Goal: Task Accomplishment & Management: Use online tool/utility

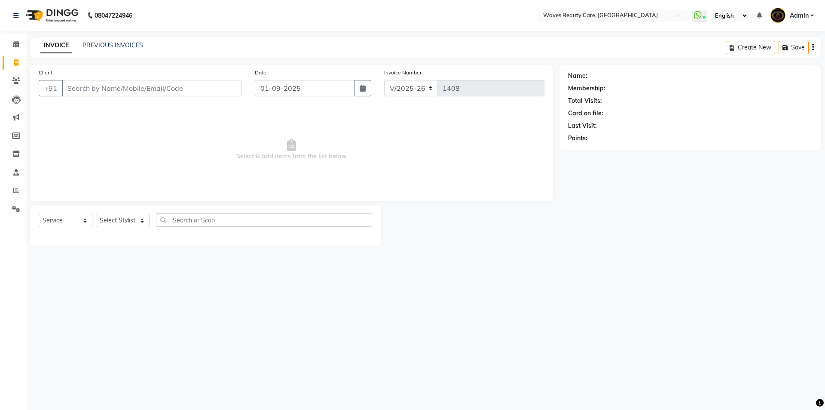
select select "5946"
select select "service"
click at [815, 47] on div "Create New Save" at bounding box center [773, 47] width 95 height 20
click at [812, 48] on icon "button" at bounding box center [813, 47] width 2 height 0
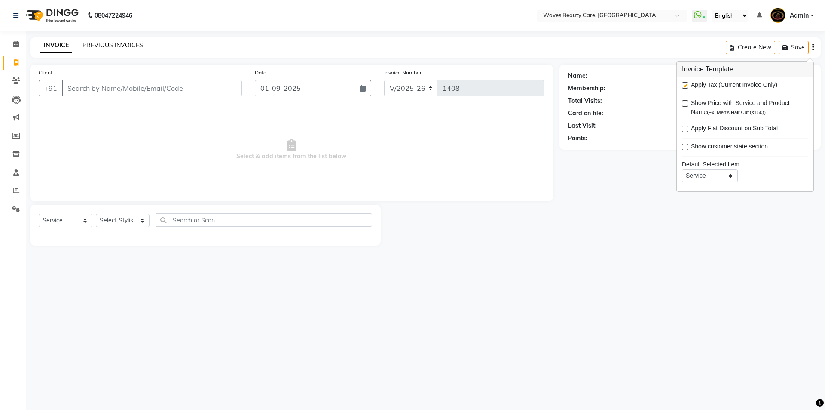
click at [103, 42] on link "PREVIOUS INVOICES" at bounding box center [113, 45] width 61 height 8
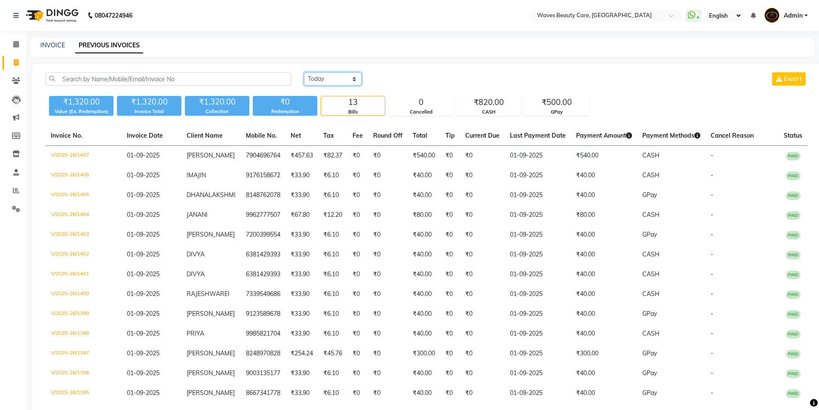
click at [358, 80] on select "[DATE] [DATE] Custom Range" at bounding box center [333, 78] width 58 height 13
select select "[DATE]"
click at [304, 72] on select "[DATE] [DATE] Custom Range" at bounding box center [333, 78] width 58 height 13
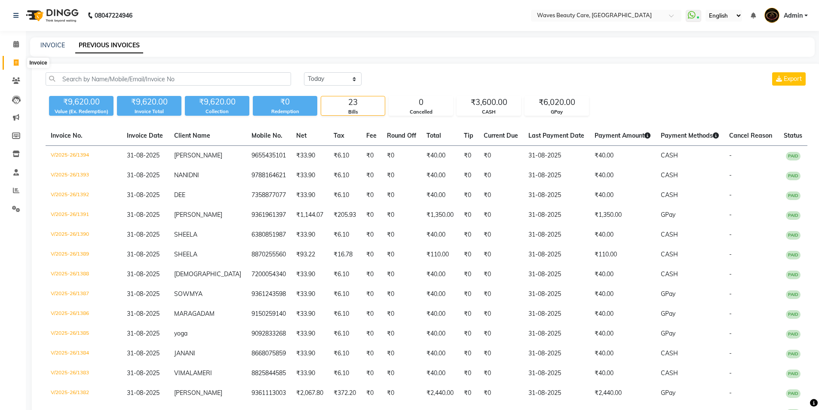
click at [16, 63] on icon at bounding box center [16, 62] width 5 height 6
select select "service"
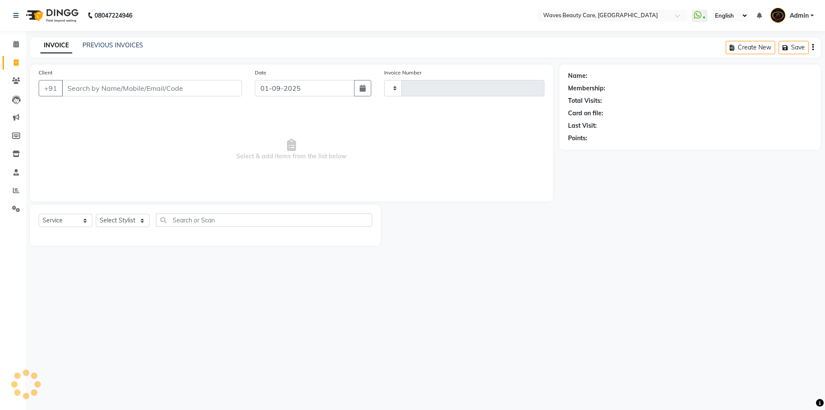
type input "1408"
select select "5946"
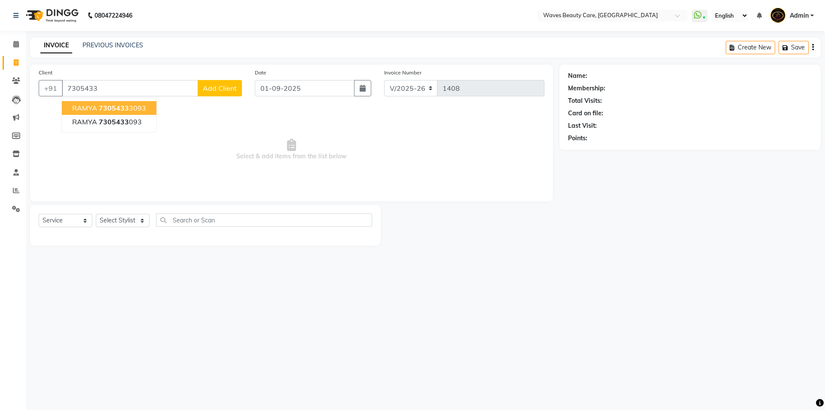
click at [96, 107] on span "RAMYA" at bounding box center [84, 108] width 25 height 9
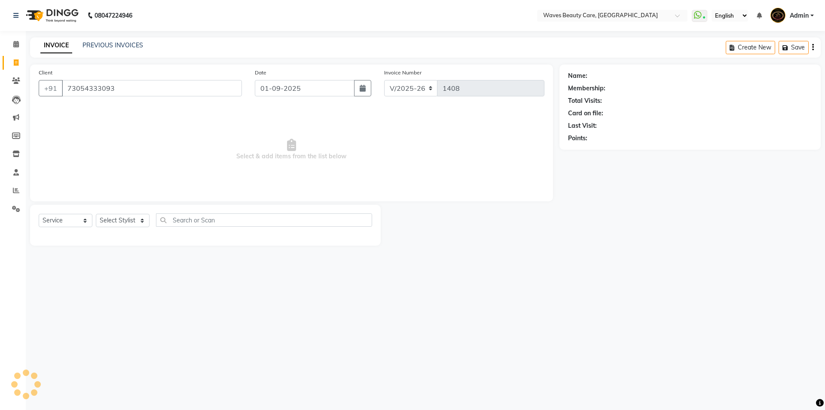
type input "73054333093"
click at [138, 219] on select "Select Stylist ANJU DIVYA Yoganandhi [PERSON_NAME]" at bounding box center [123, 220] width 54 height 13
select select "66638"
click at [96, 214] on select "Select Stylist ANJU DIVYA Yoganandhi [PERSON_NAME]" at bounding box center [123, 220] width 54 height 13
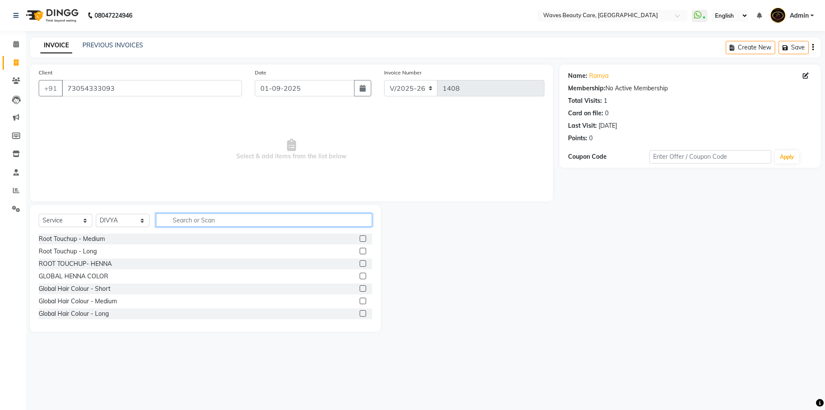
click at [177, 216] on input "text" at bounding box center [264, 219] width 216 height 13
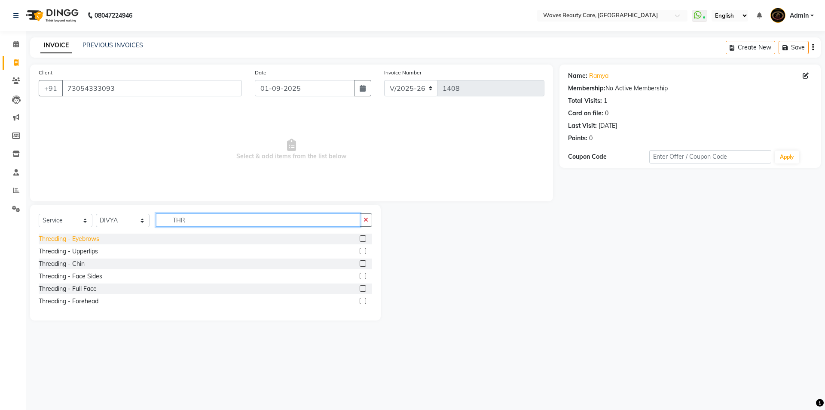
type input "THR"
drag, startPoint x: 88, startPoint y: 237, endPoint x: 84, endPoint y: 242, distance: 6.8
click at [88, 238] on div "Threading - Eyebrows" at bounding box center [69, 238] width 61 height 9
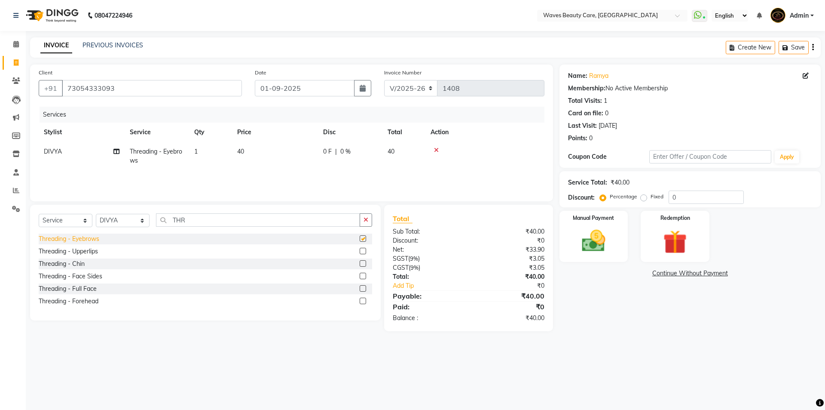
checkbox input "false"
click at [603, 240] on img at bounding box center [594, 241] width 40 height 28
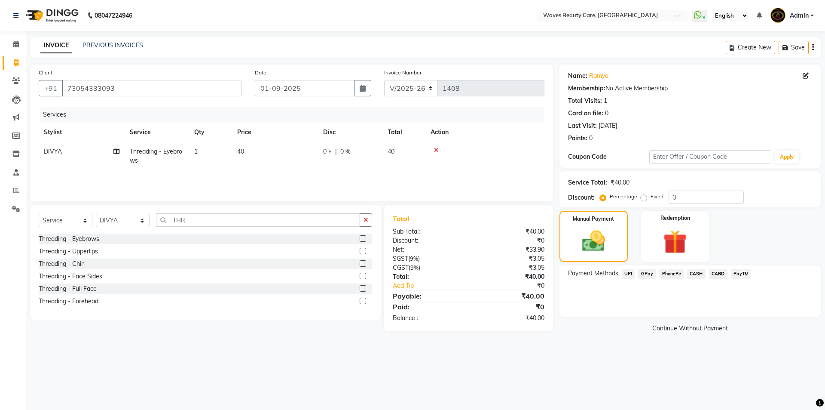
click at [692, 274] on span "CASH" at bounding box center [696, 274] width 18 height 10
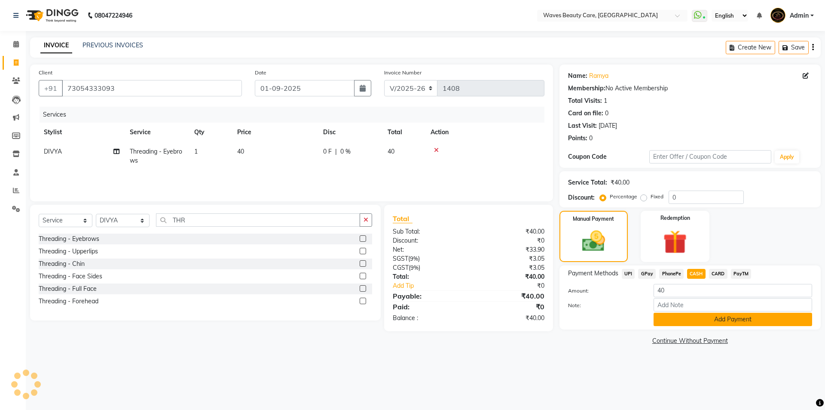
click at [676, 315] on button "Add Payment" at bounding box center [733, 318] width 159 height 13
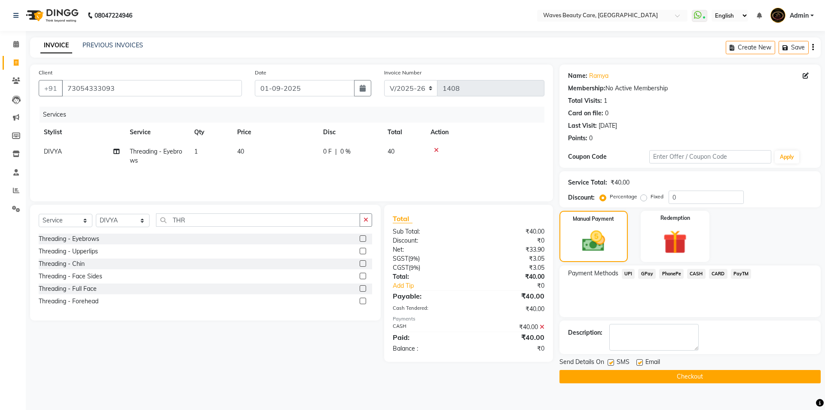
click at [709, 371] on button "Checkout" at bounding box center [690, 376] width 261 height 13
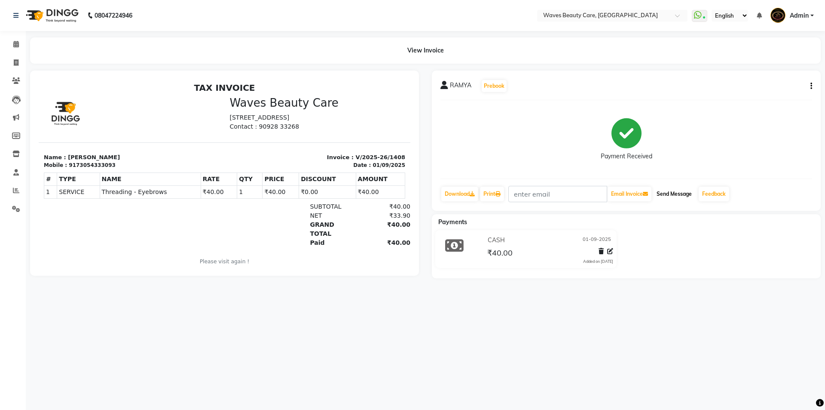
click at [686, 195] on button "Send Message" at bounding box center [674, 194] width 42 height 15
